Goal: Book appointment/travel/reservation

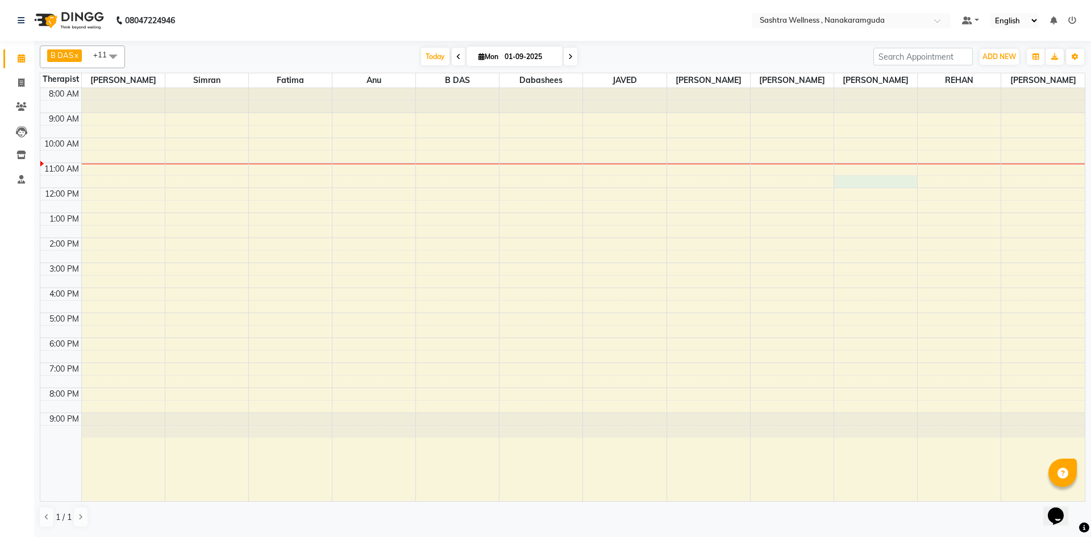
click at [869, 185] on div "8:00 AM 9:00 AM 10:00 AM 11:00 AM 12:00 PM 1:00 PM 2:00 PM 3:00 PM 4:00 PM 5:00…" at bounding box center [562, 294] width 1044 height 413
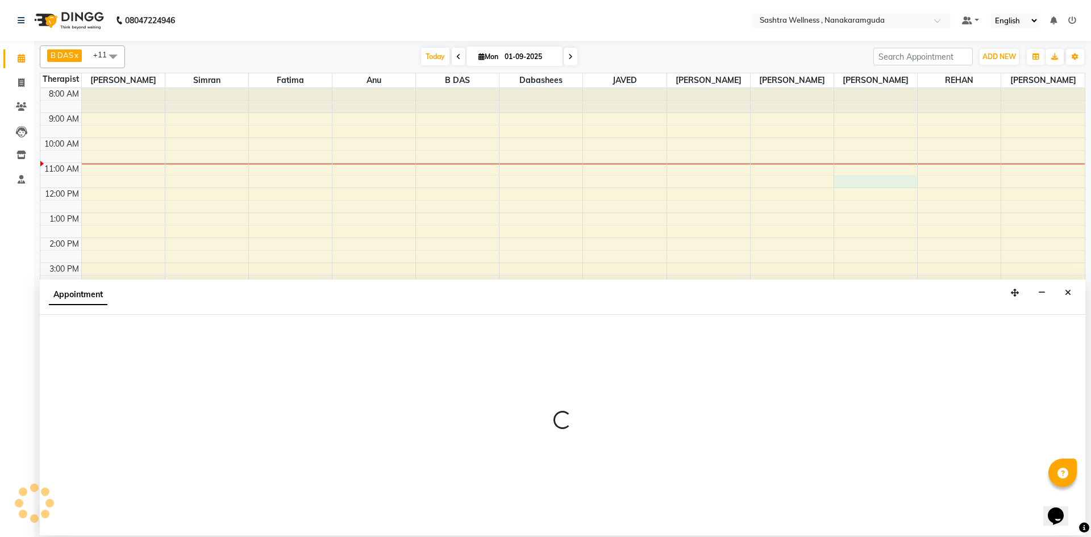
select select "76678"
select select "690"
select select "tentative"
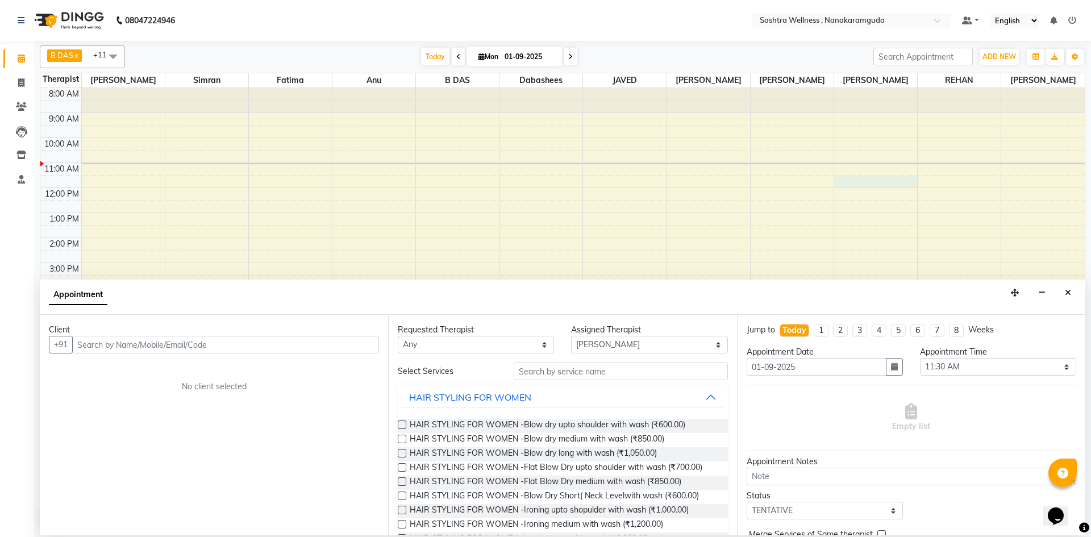
click at [151, 348] on input "text" at bounding box center [225, 345] width 307 height 18
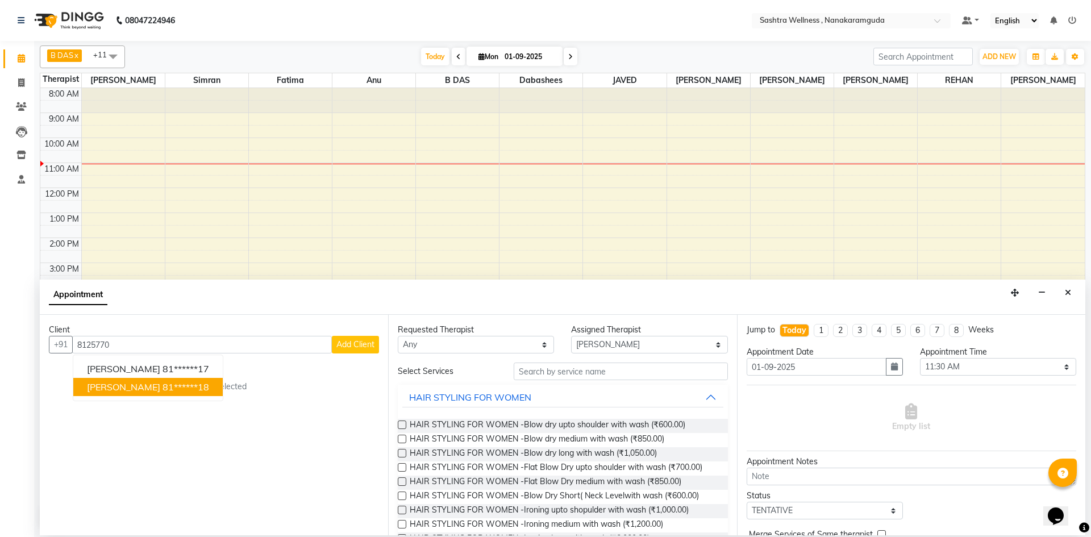
click at [207, 390] on button "[PERSON_NAME] 81******18" at bounding box center [147, 387] width 149 height 18
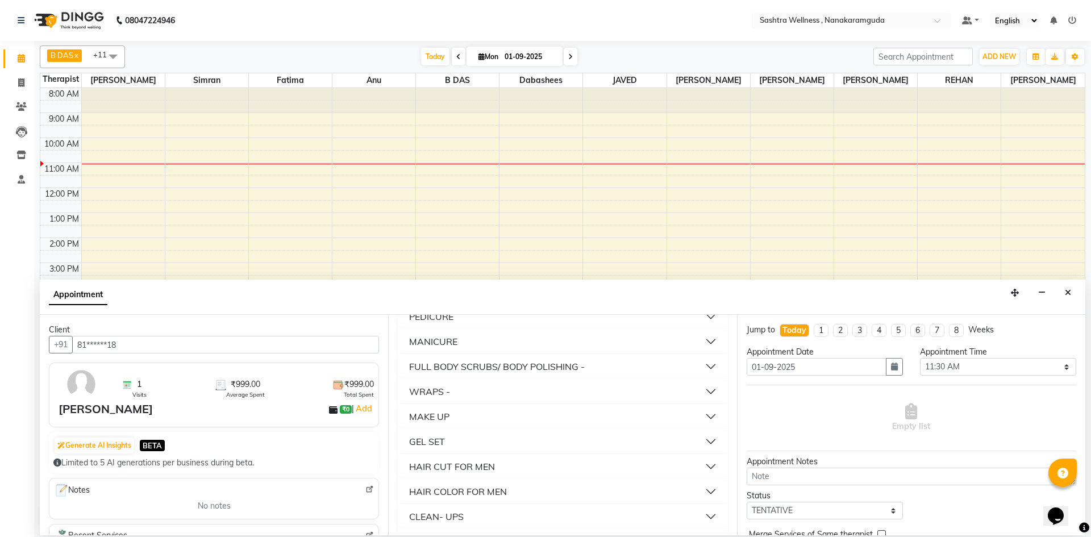
scroll to position [647, 0]
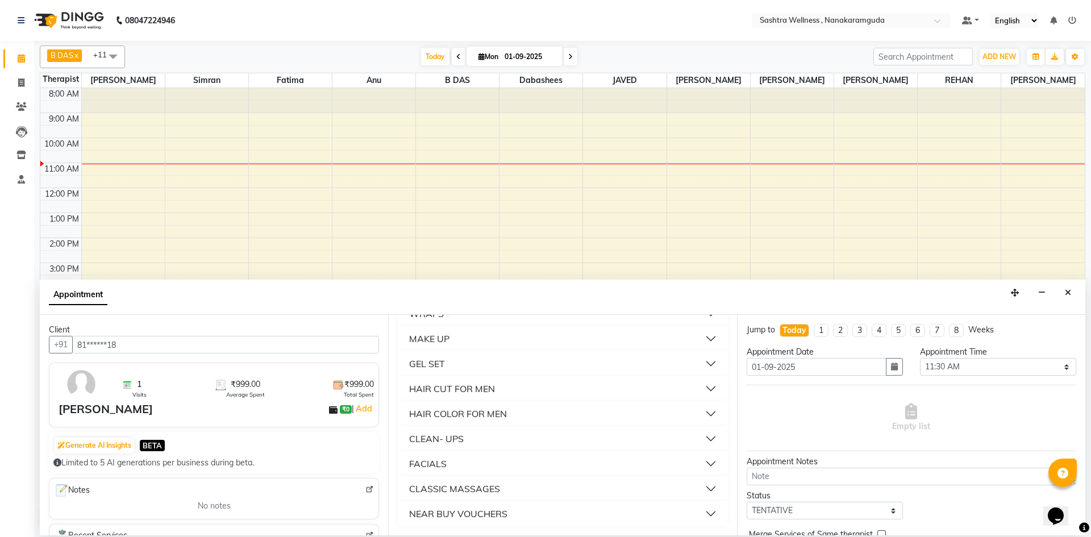
type input "81******18"
click at [602, 506] on button "NEAR BUY VOUCHERS" at bounding box center [562, 513] width 320 height 20
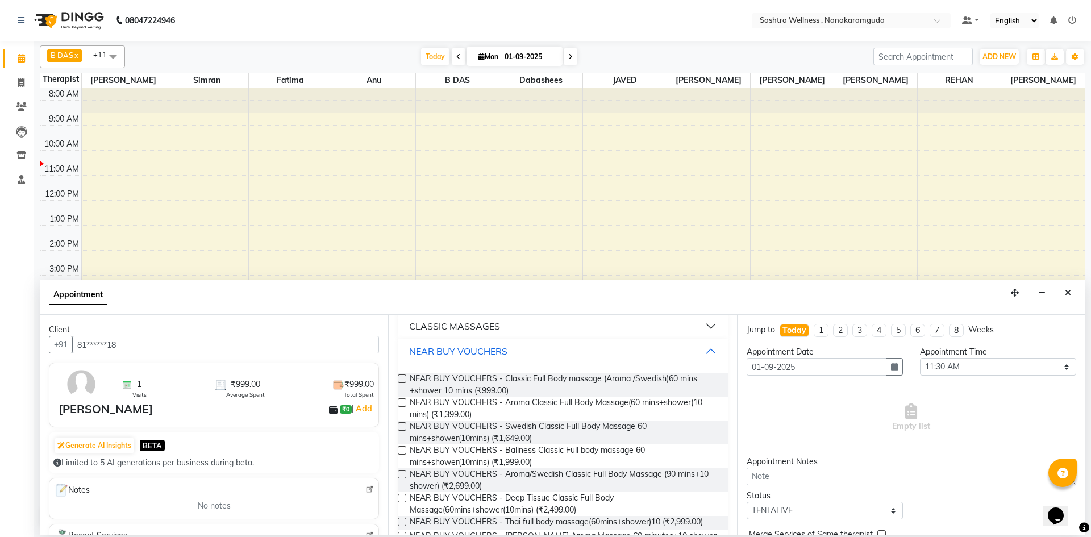
scroll to position [817, 0]
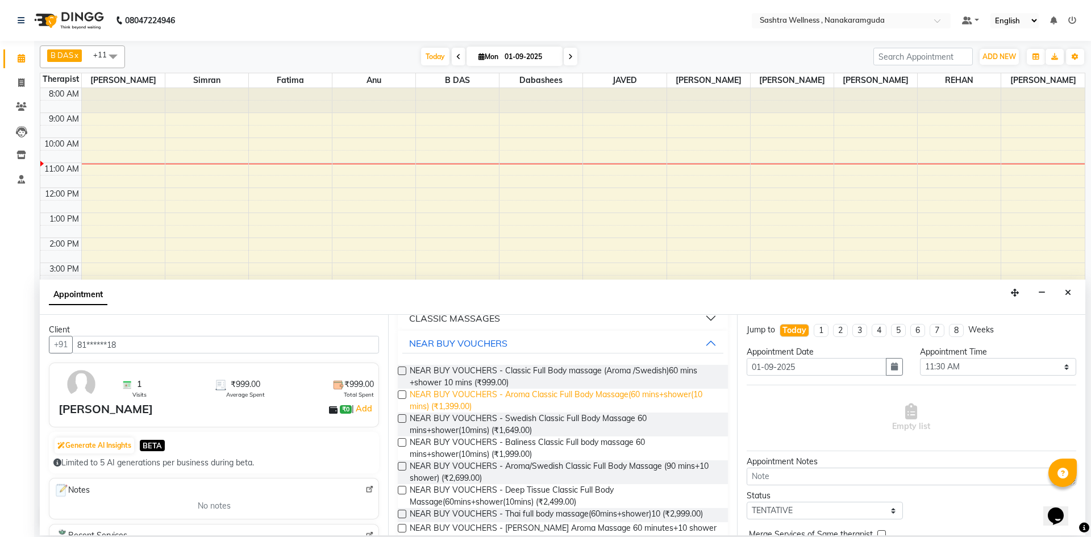
click at [577, 395] on span "NEAR BUY VOUCHERS - Aroma Classic Full Body Massage(60 mins+shower(10 mins) (₹1…" at bounding box center [564, 401] width 309 height 24
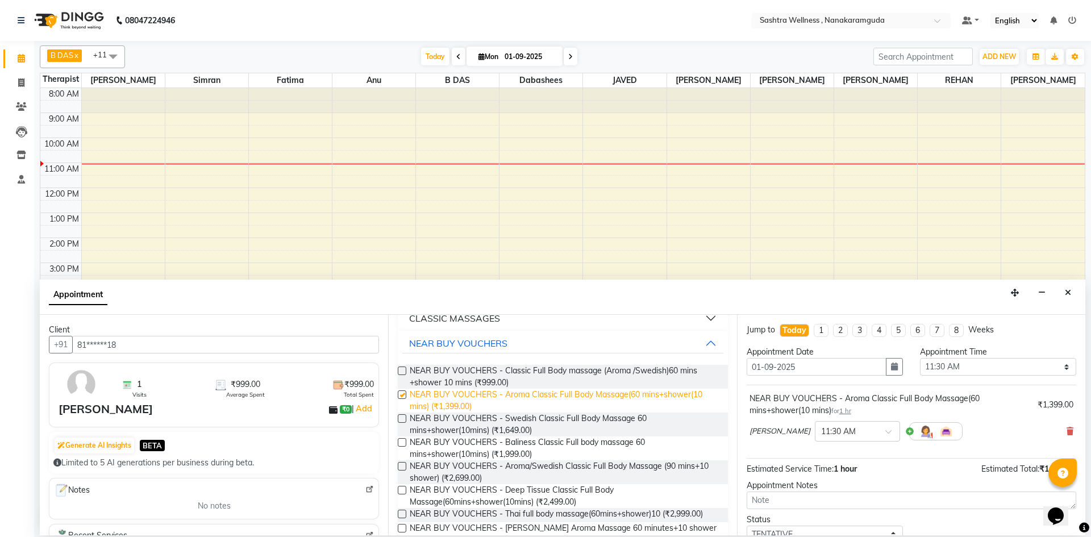
checkbox input "false"
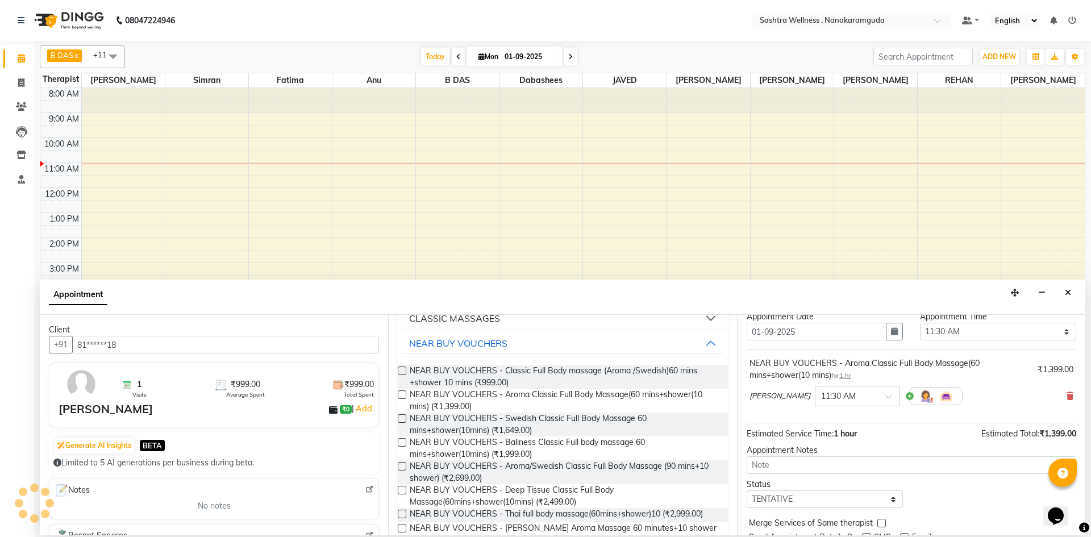
scroll to position [80, 0]
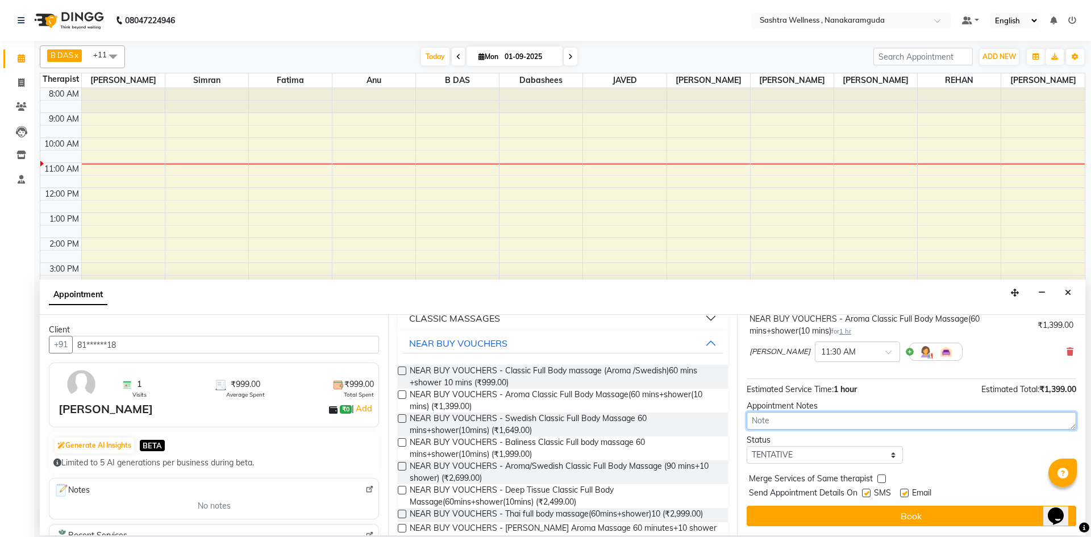
click at [838, 427] on textarea at bounding box center [912, 421] width 330 height 18
click at [848, 456] on select "Select TENTATIVE CONFIRM CHECK-IN UPCOMING" at bounding box center [825, 455] width 156 height 18
select select "confirm booking"
click at [747, 446] on select "Select TENTATIVE CONFIRM CHECK-IN UPCOMING" at bounding box center [825, 455] width 156 height 18
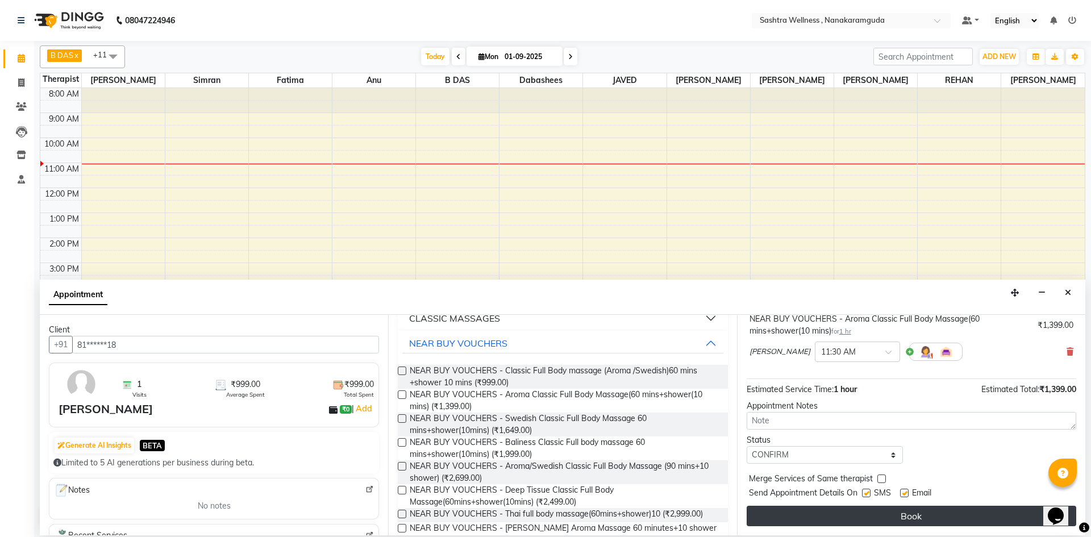
click at [827, 516] on button "Book" at bounding box center [912, 516] width 330 height 20
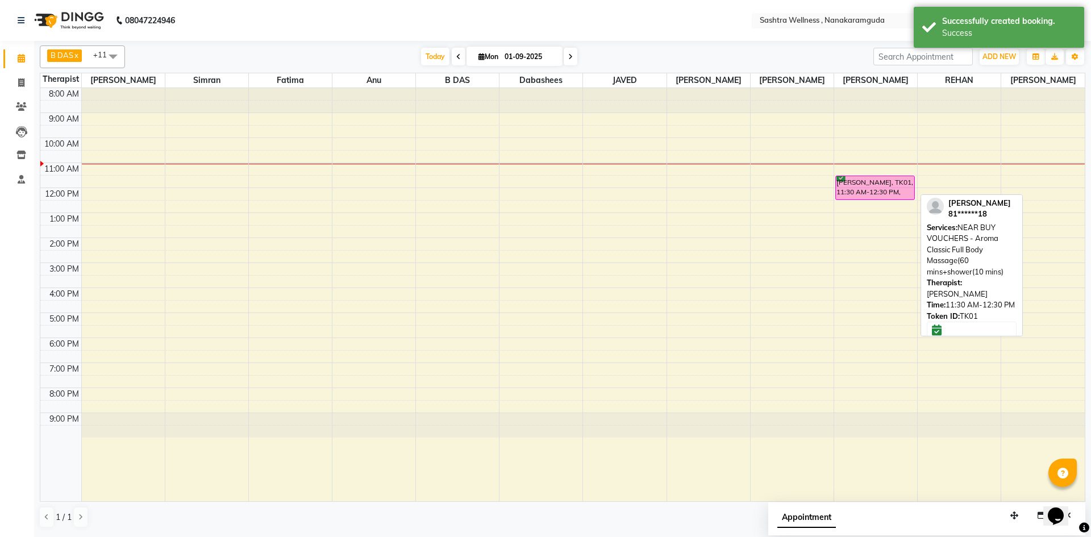
click at [884, 183] on div "[PERSON_NAME], TK01, 11:30 AM-12:30 PM, NEAR BUY VOUCHERS - Aroma Classic Full …" at bounding box center [875, 187] width 79 height 23
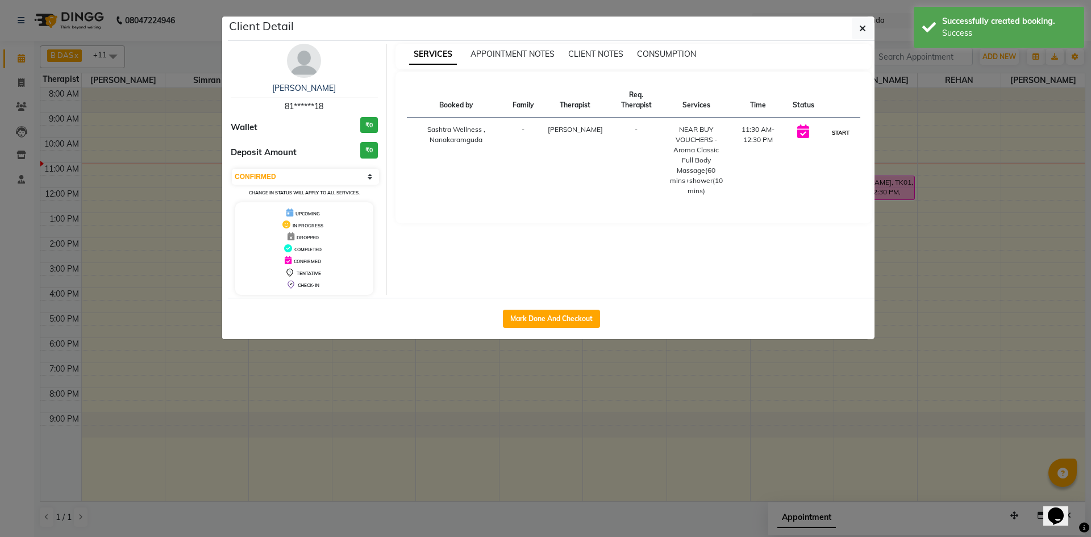
click at [839, 127] on button "START" at bounding box center [840, 133] width 23 height 14
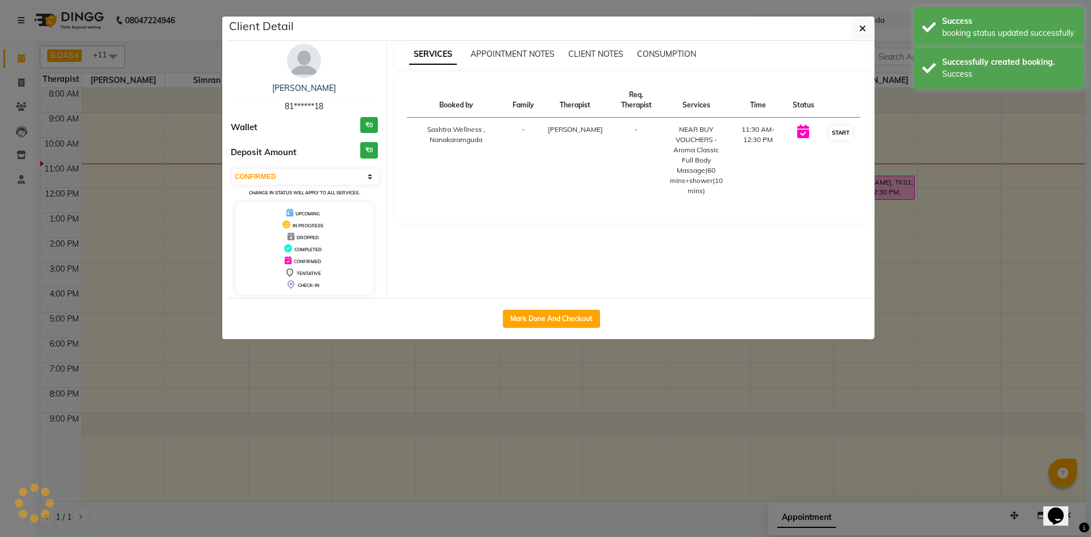
select select "1"
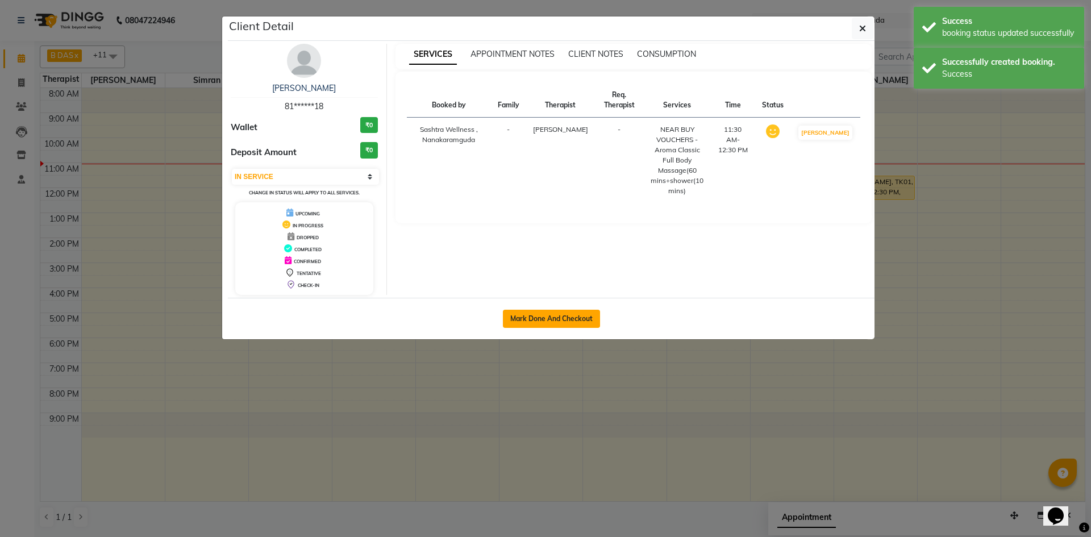
click at [591, 319] on button "Mark Done And Checkout" at bounding box center [551, 319] width 97 height 18
select select "service"
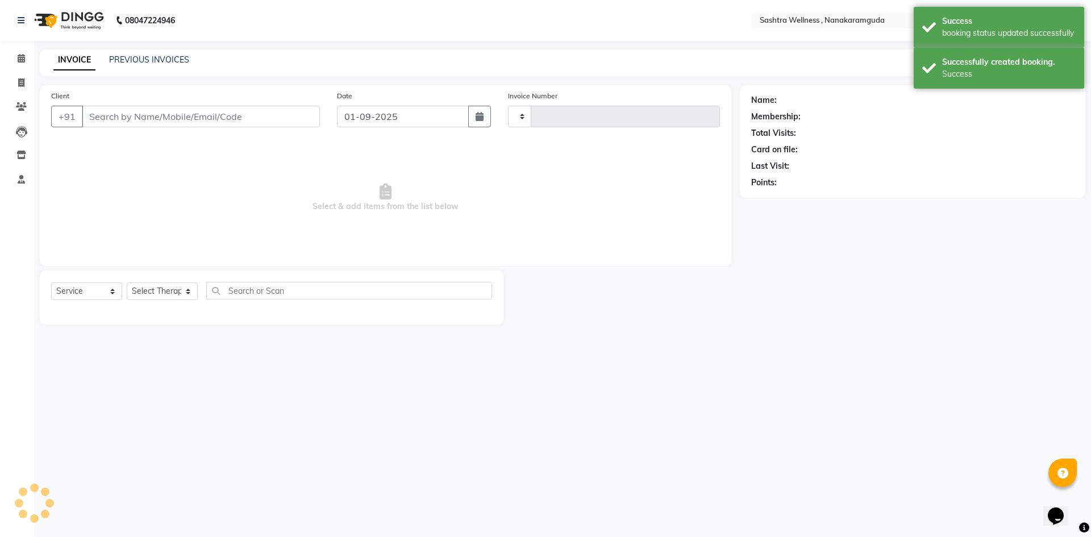
type input "0131"
select select "3"
select select "6669"
select select "package"
select select "82473"
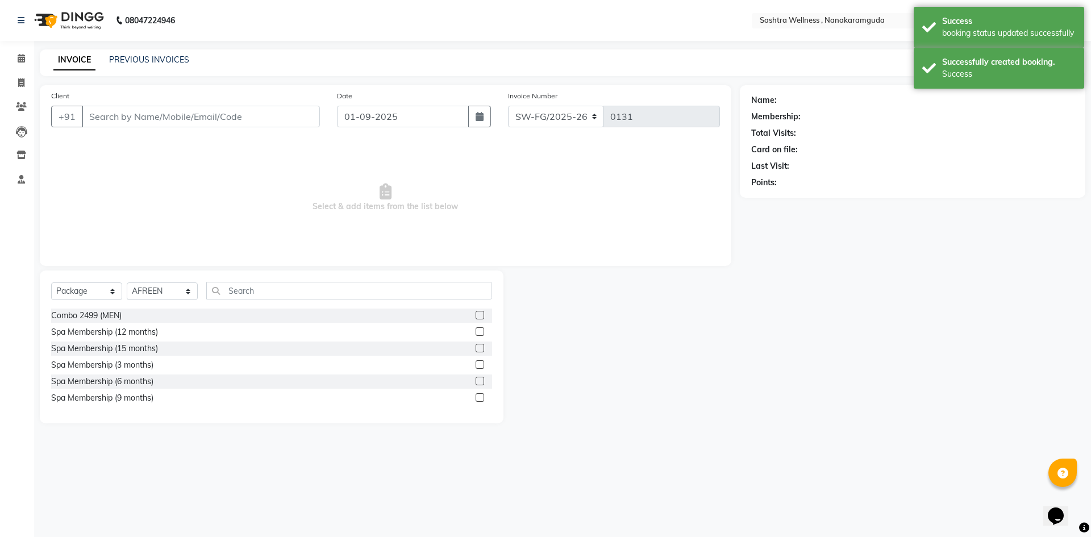
type input "81******18"
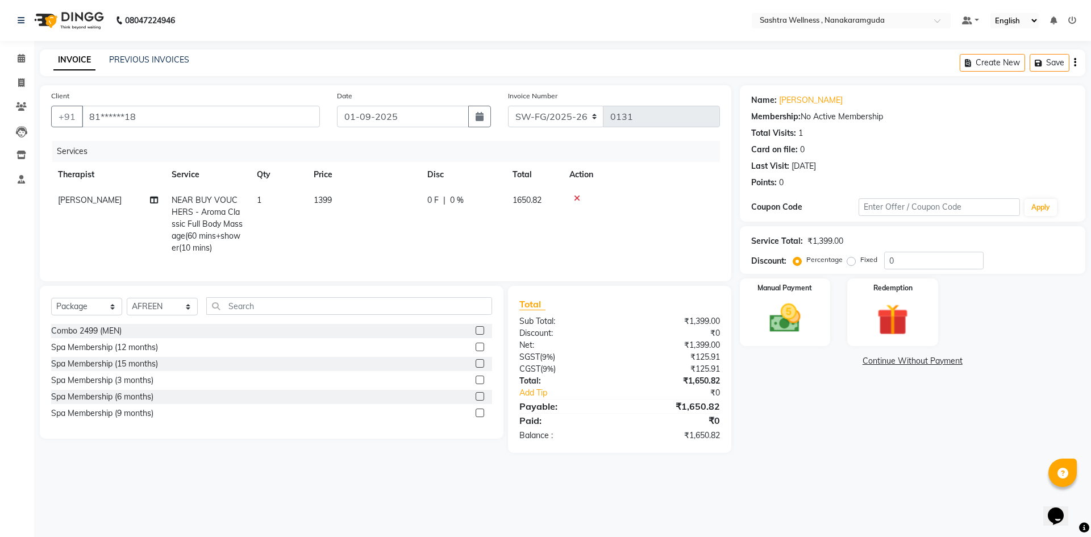
click at [1077, 61] on div "Create New Save" at bounding box center [1023, 62] width 126 height 27
click at [1074, 63] on icon "button" at bounding box center [1075, 63] width 2 height 1
select select "package"
select select "82473"
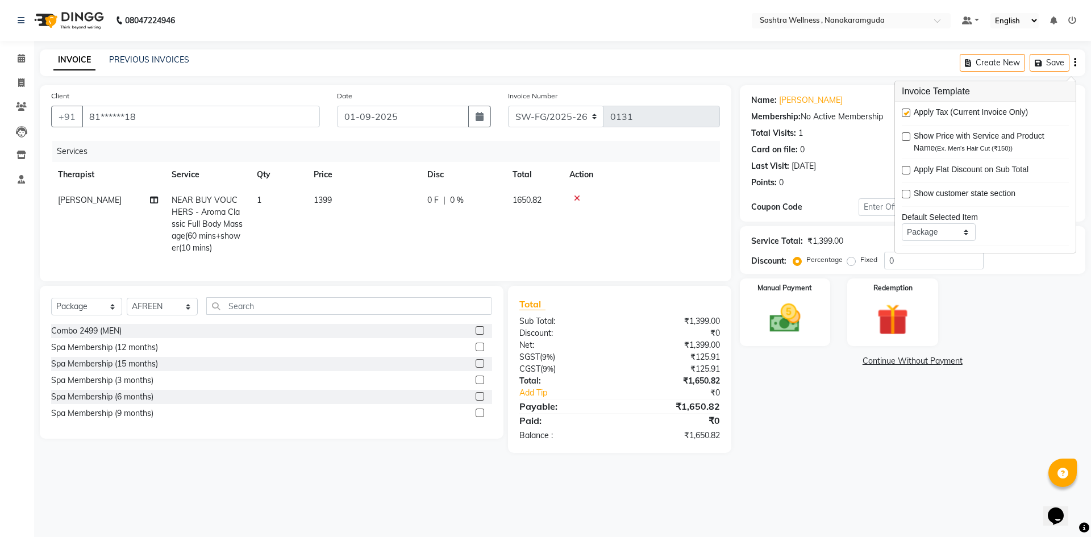
click at [905, 114] on label at bounding box center [906, 113] width 9 height 9
click at [905, 114] on input "checkbox" at bounding box center [905, 113] width 7 height 7
checkbox input "false"
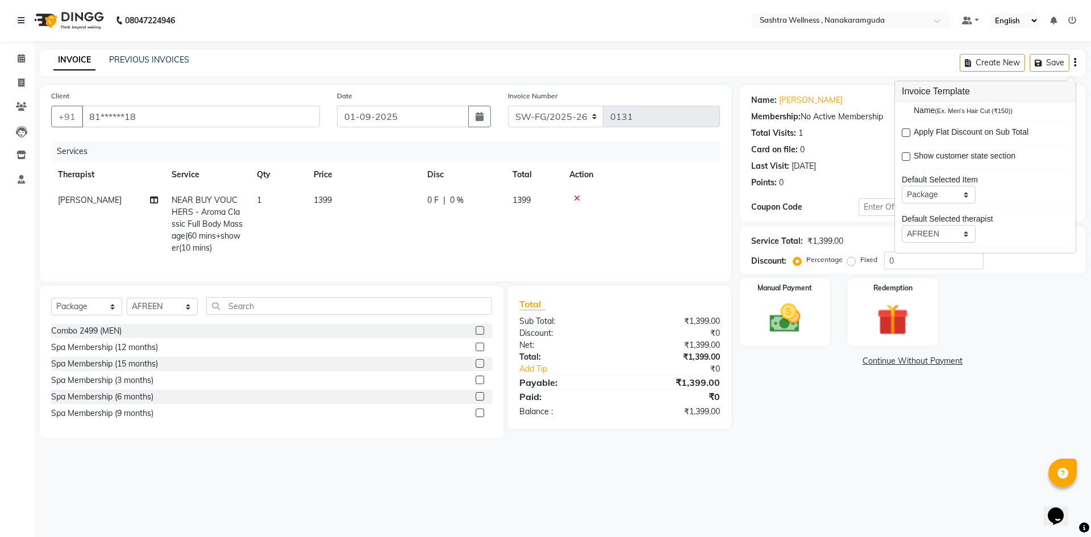
scroll to position [56, 0]
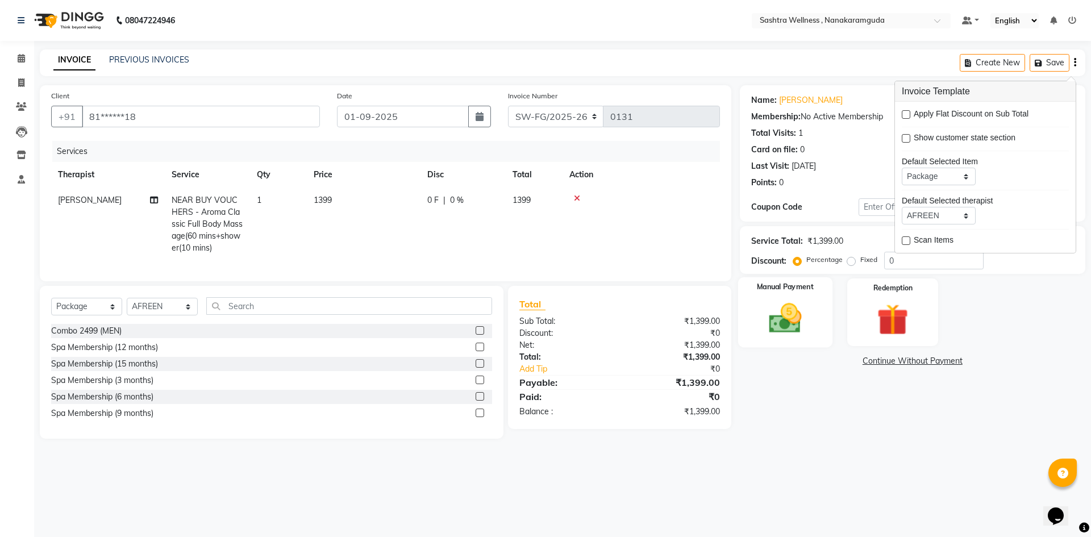
click at [786, 328] on img at bounding box center [785, 318] width 53 height 38
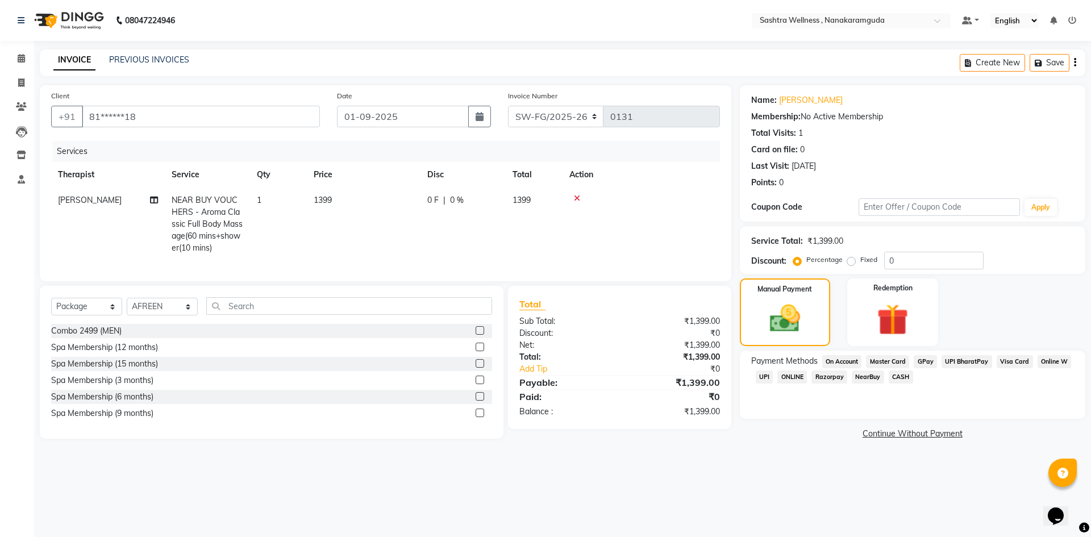
click at [869, 378] on span "NearBuy" at bounding box center [868, 376] width 32 height 13
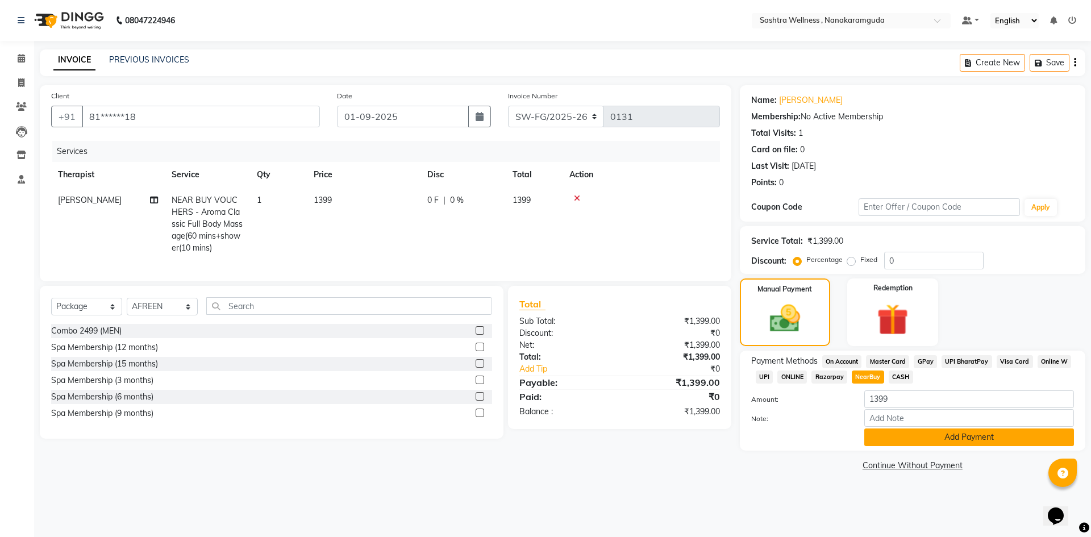
click at [935, 442] on button "Add Payment" at bounding box center [969, 437] width 210 height 18
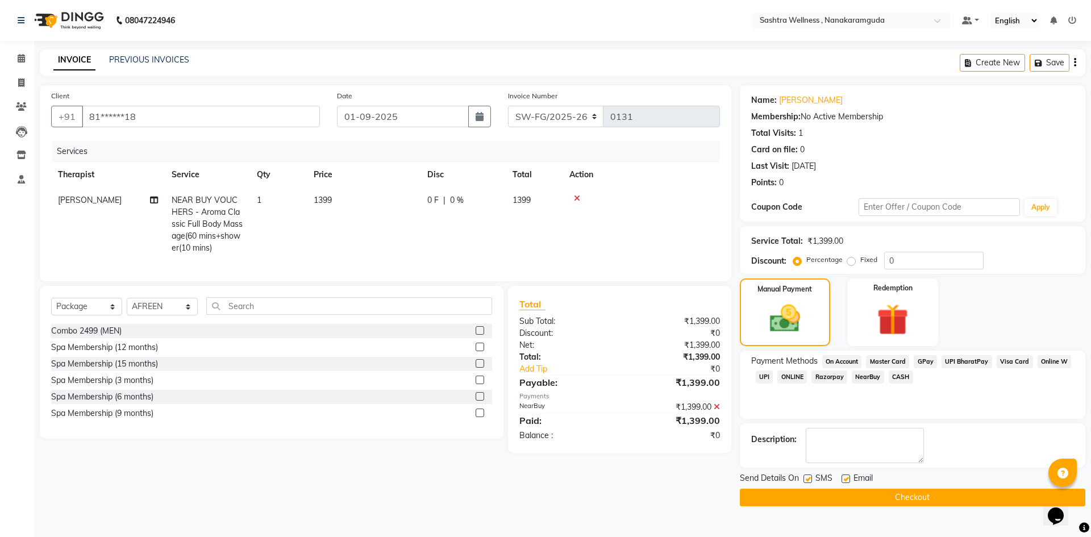
click at [911, 498] on button "Checkout" at bounding box center [912, 498] width 345 height 18
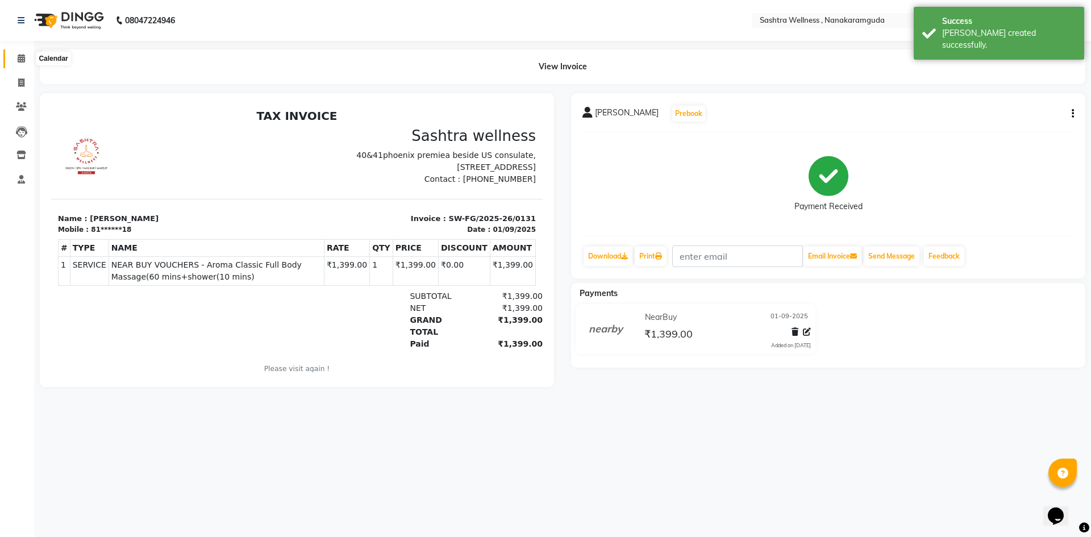
click at [23, 59] on icon at bounding box center [21, 58] width 7 height 9
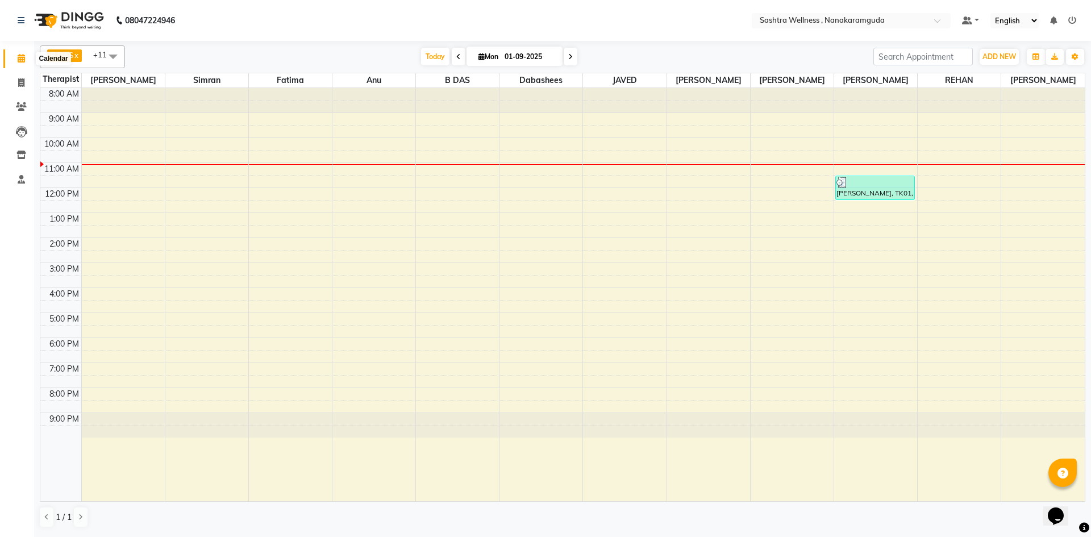
click at [16, 62] on span at bounding box center [21, 58] width 20 height 13
